Goal: Check status: Check status

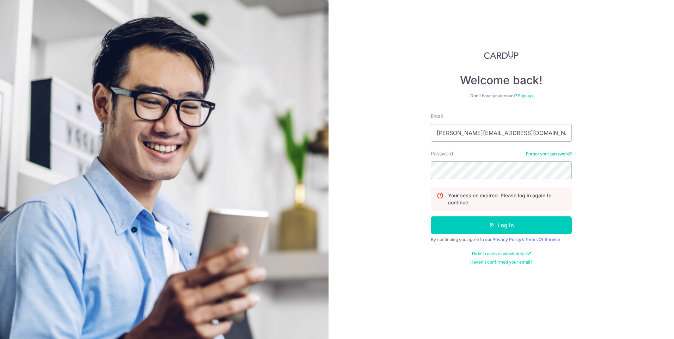
click at [431, 216] on button "Log in" at bounding box center [501, 225] width 141 height 18
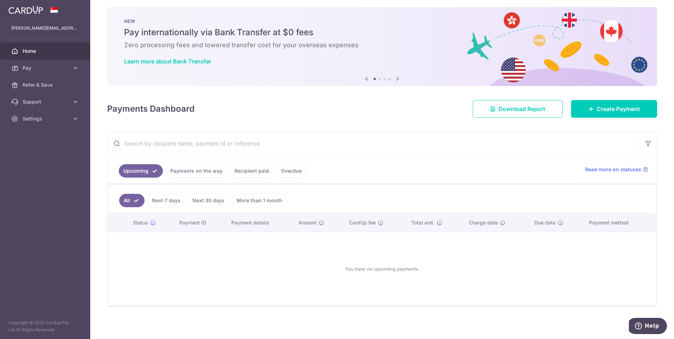
scroll to position [5, 0]
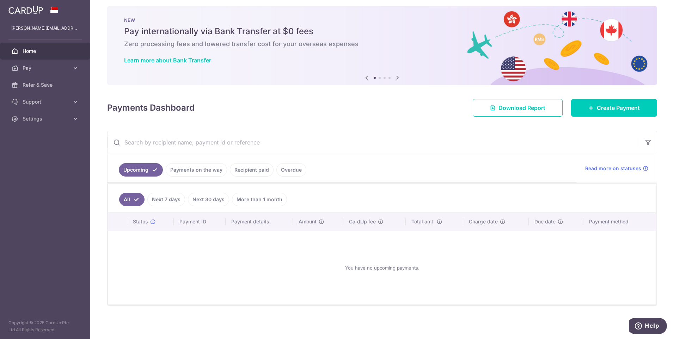
click at [163, 199] on link "Next 7 days" at bounding box center [166, 199] width 38 height 13
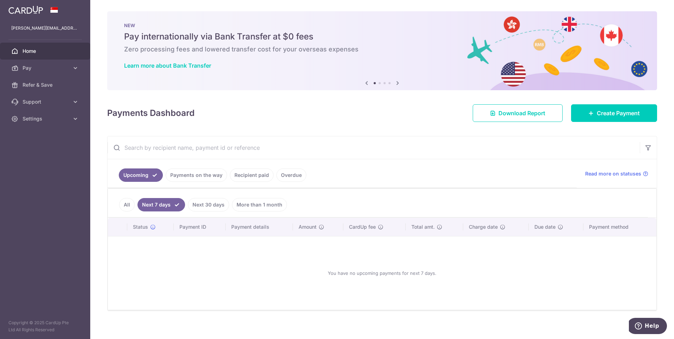
click at [131, 202] on link "All" at bounding box center [127, 204] width 16 height 13
click at [181, 178] on link "Payments on the way" at bounding box center [196, 174] width 61 height 13
